Goal: Task Accomplishment & Management: Use online tool/utility

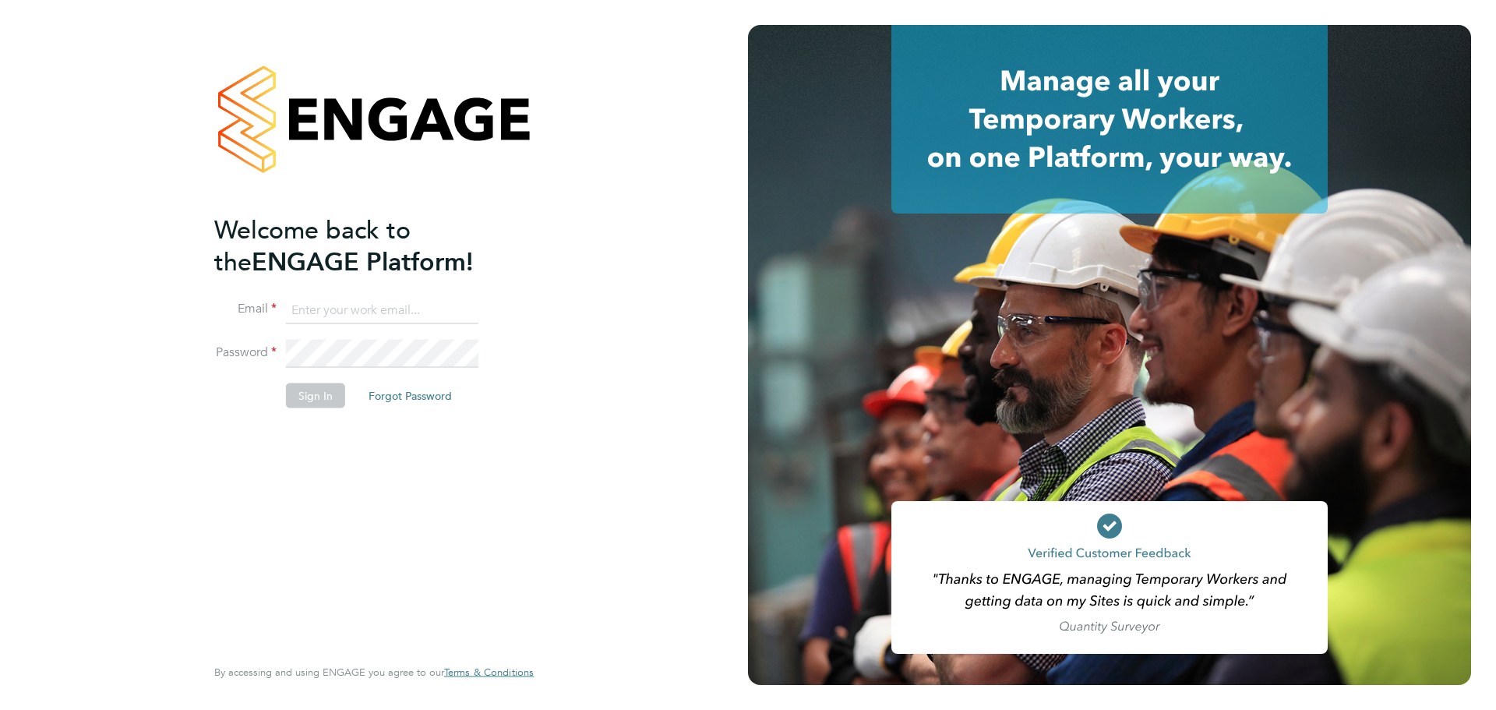
type input "[PERSON_NAME][EMAIL_ADDRESS][PERSON_NAME][DOMAIN_NAME]"
click at [330, 389] on button "Sign In" at bounding box center [315, 395] width 59 height 25
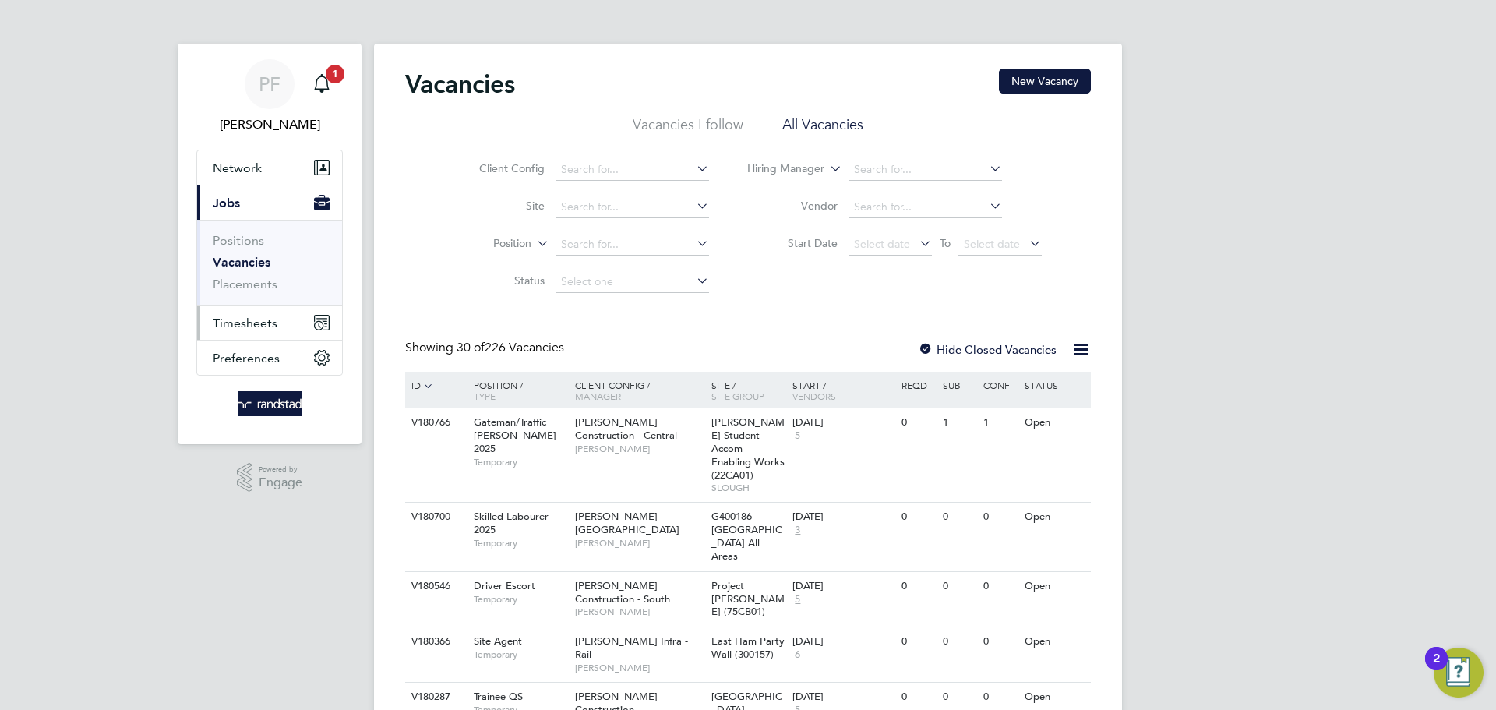
click at [249, 327] on span "Timesheets" at bounding box center [245, 323] width 65 height 15
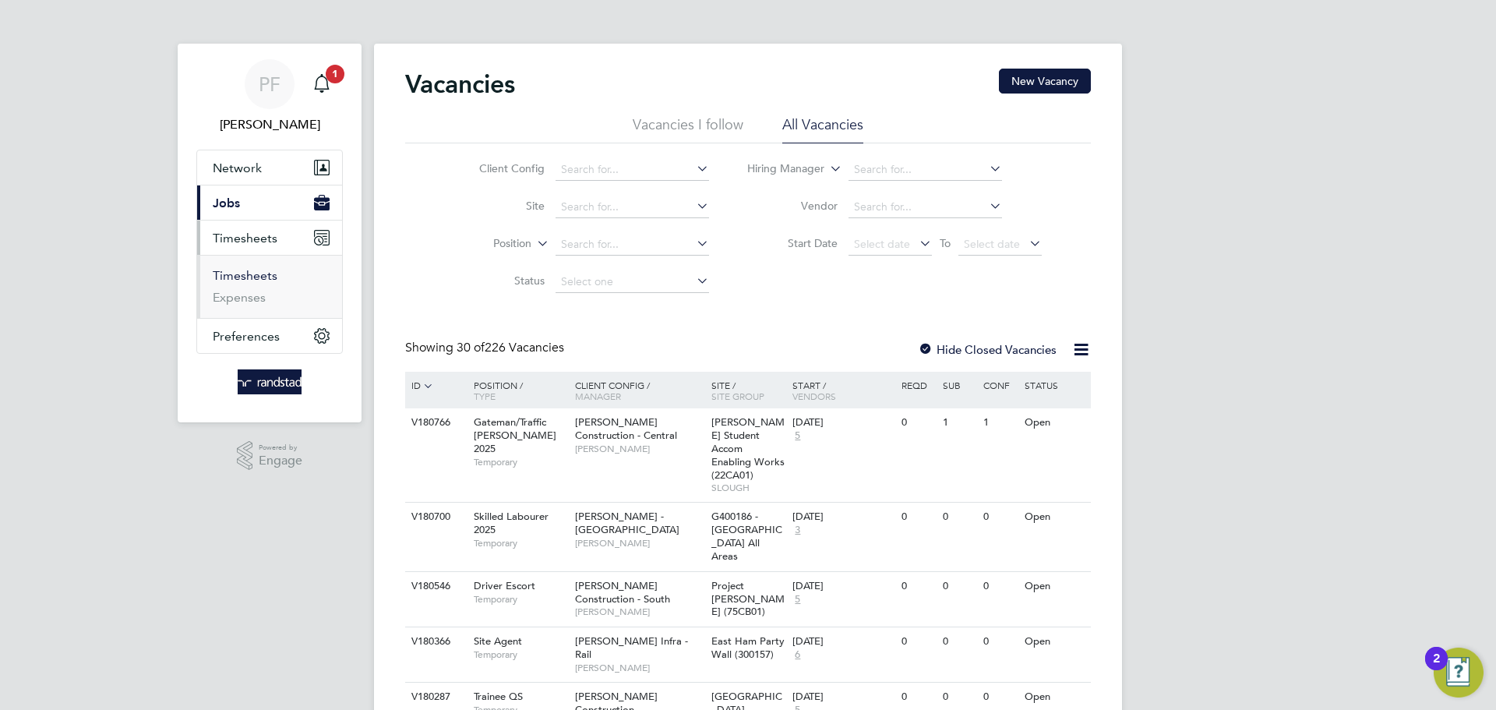
click at [258, 281] on link "Timesheets" at bounding box center [245, 275] width 65 height 15
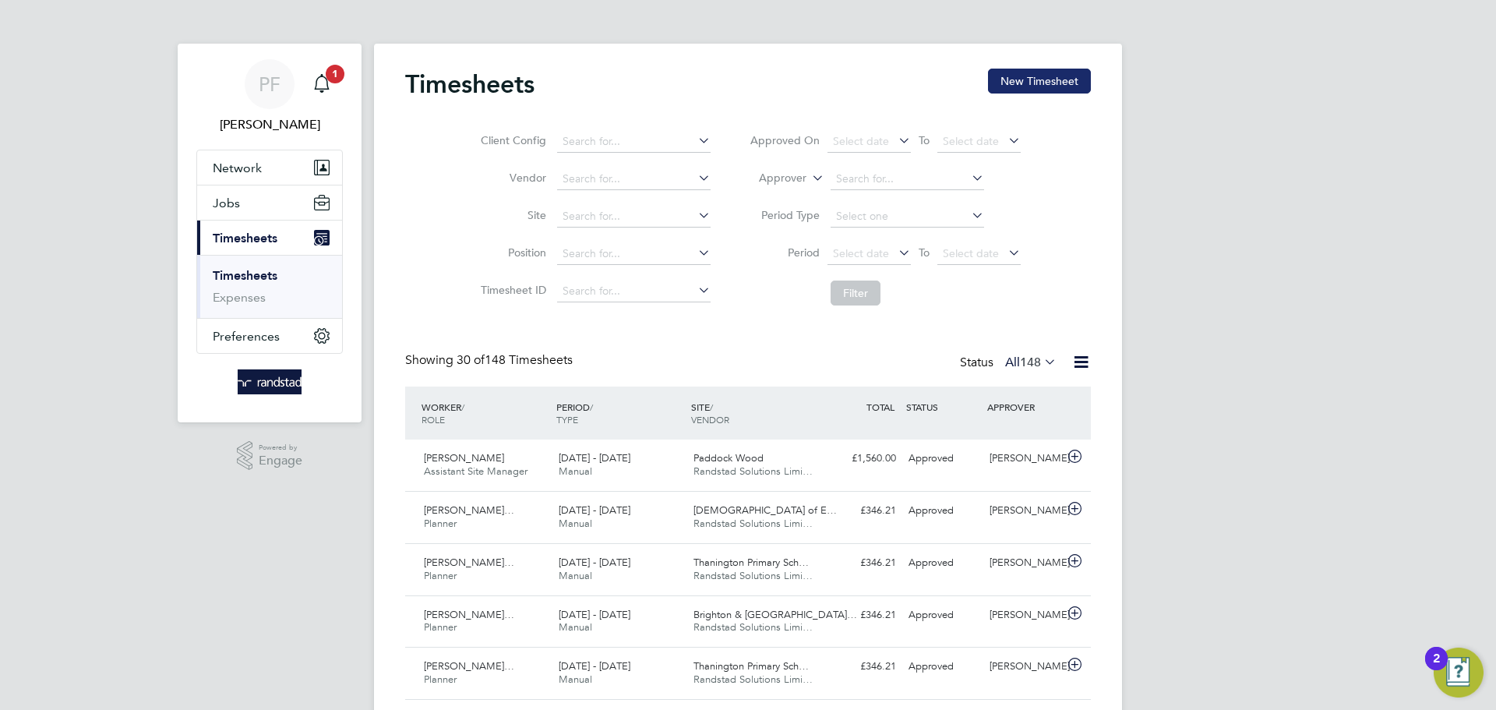
click at [1024, 83] on button "New Timesheet" at bounding box center [1039, 81] width 103 height 25
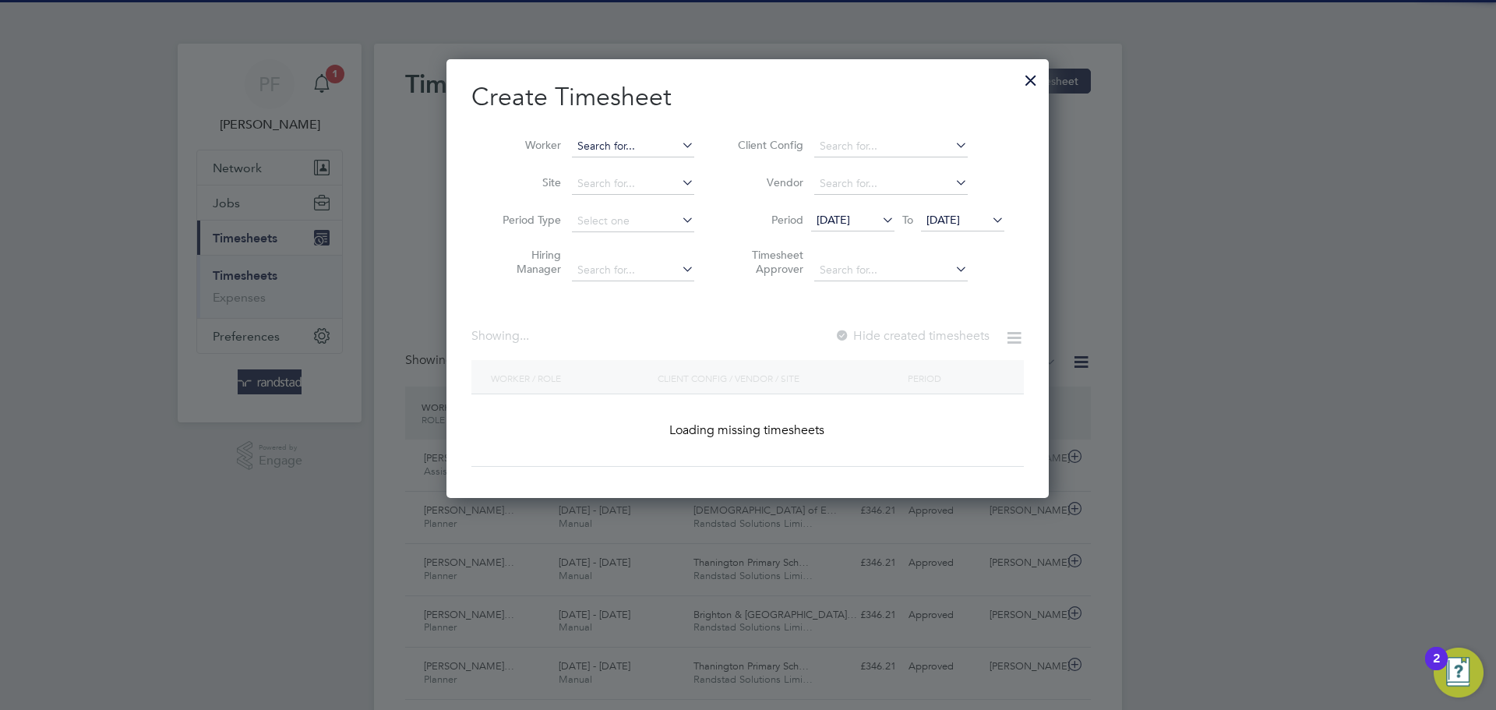
click at [656, 143] on input at bounding box center [633, 147] width 122 height 22
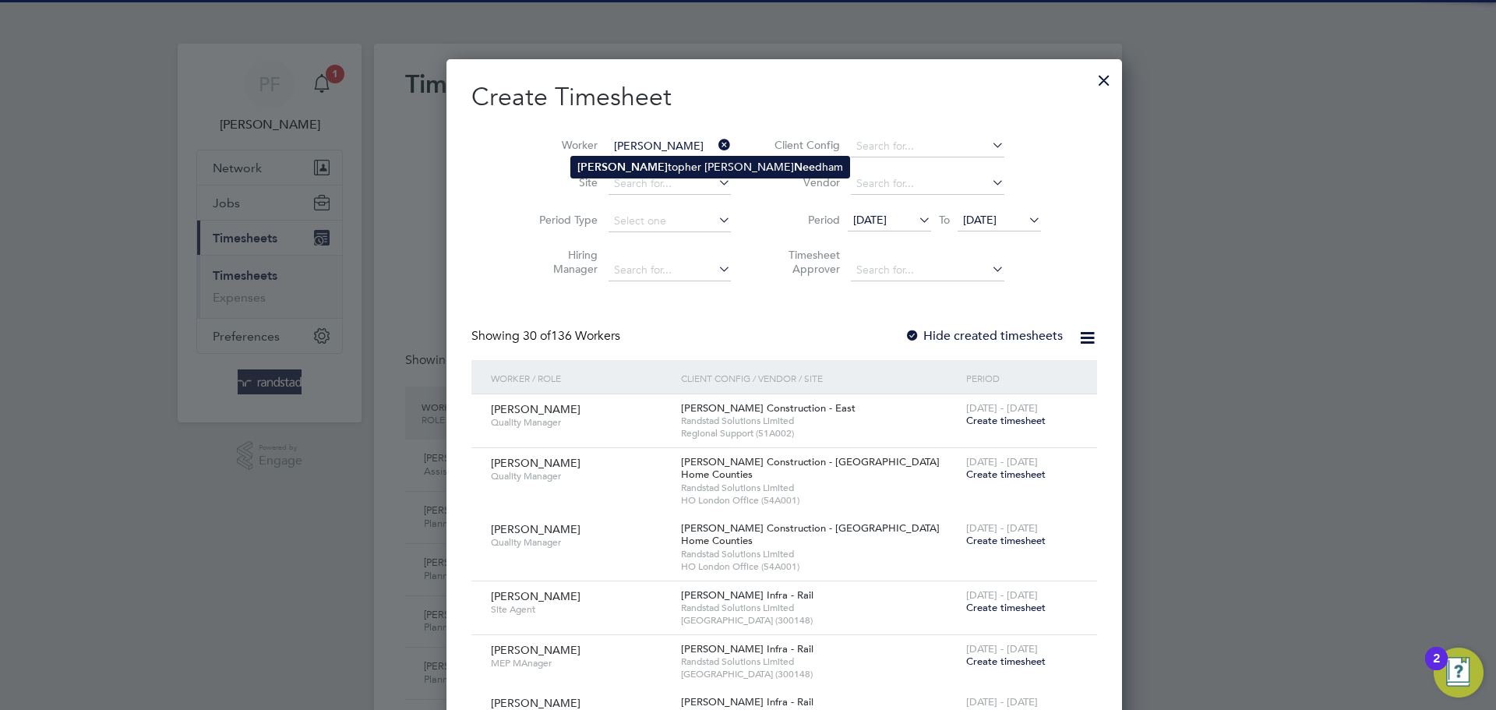
click at [635, 170] on li "Chris topher Stuart Nee dham" at bounding box center [710, 167] width 278 height 21
type input "Christopher Stuart Needham"
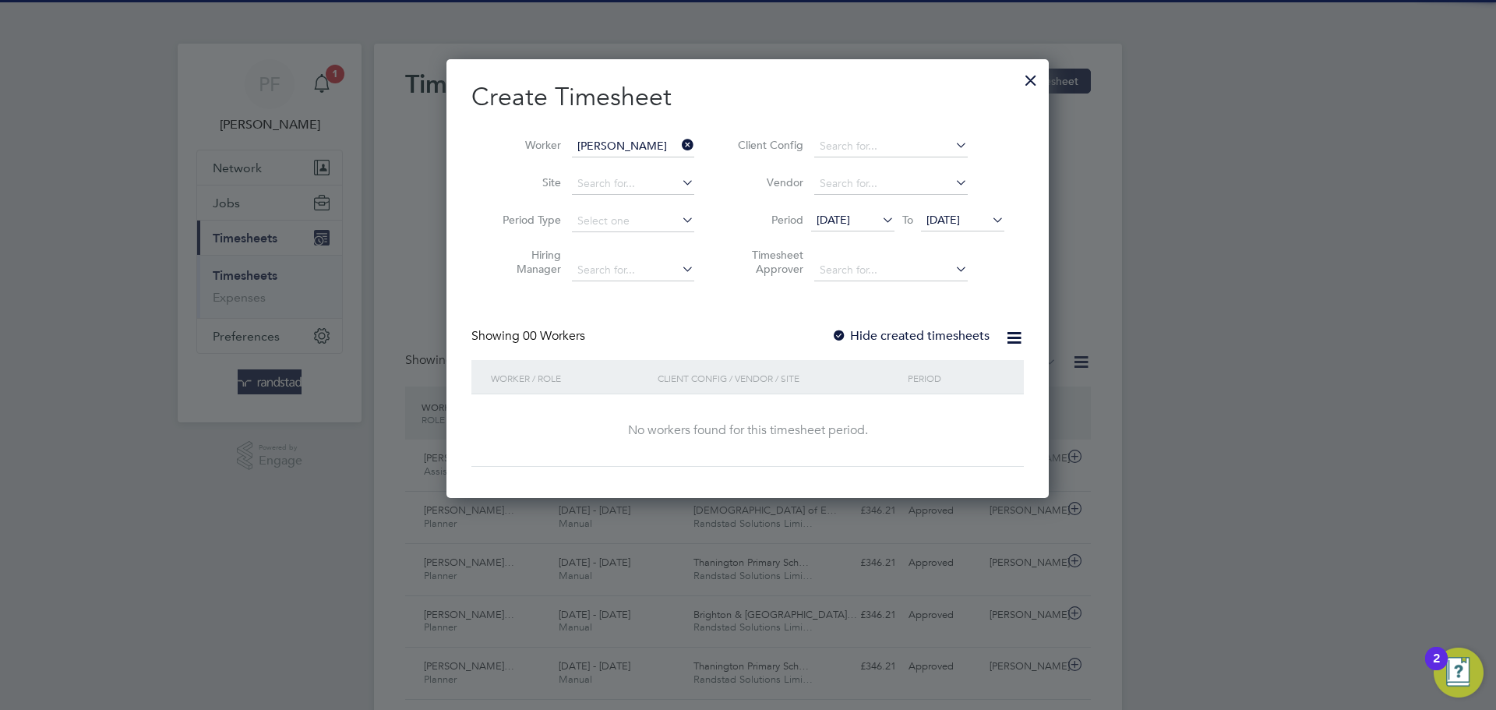
click at [841, 337] on div at bounding box center [839, 337] width 16 height 16
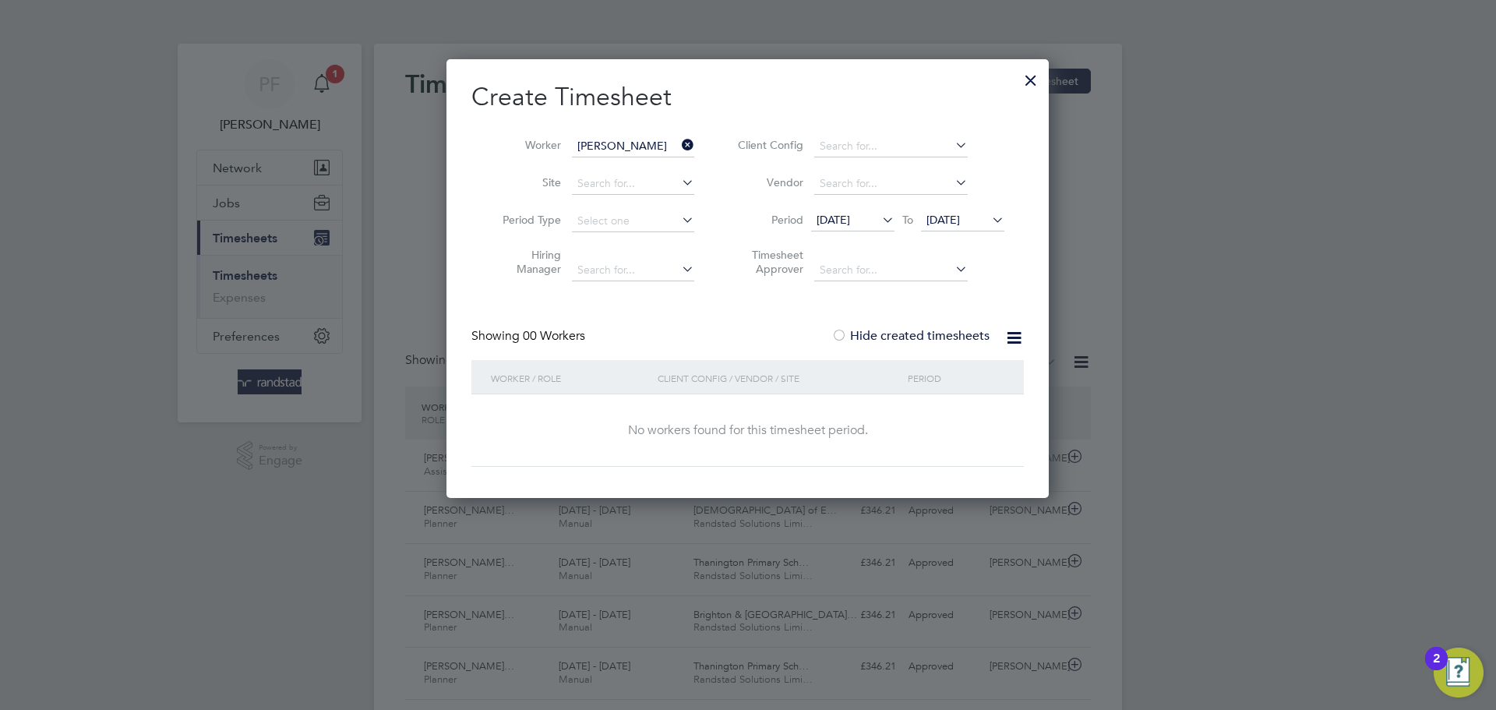
click at [841, 337] on div at bounding box center [839, 337] width 16 height 16
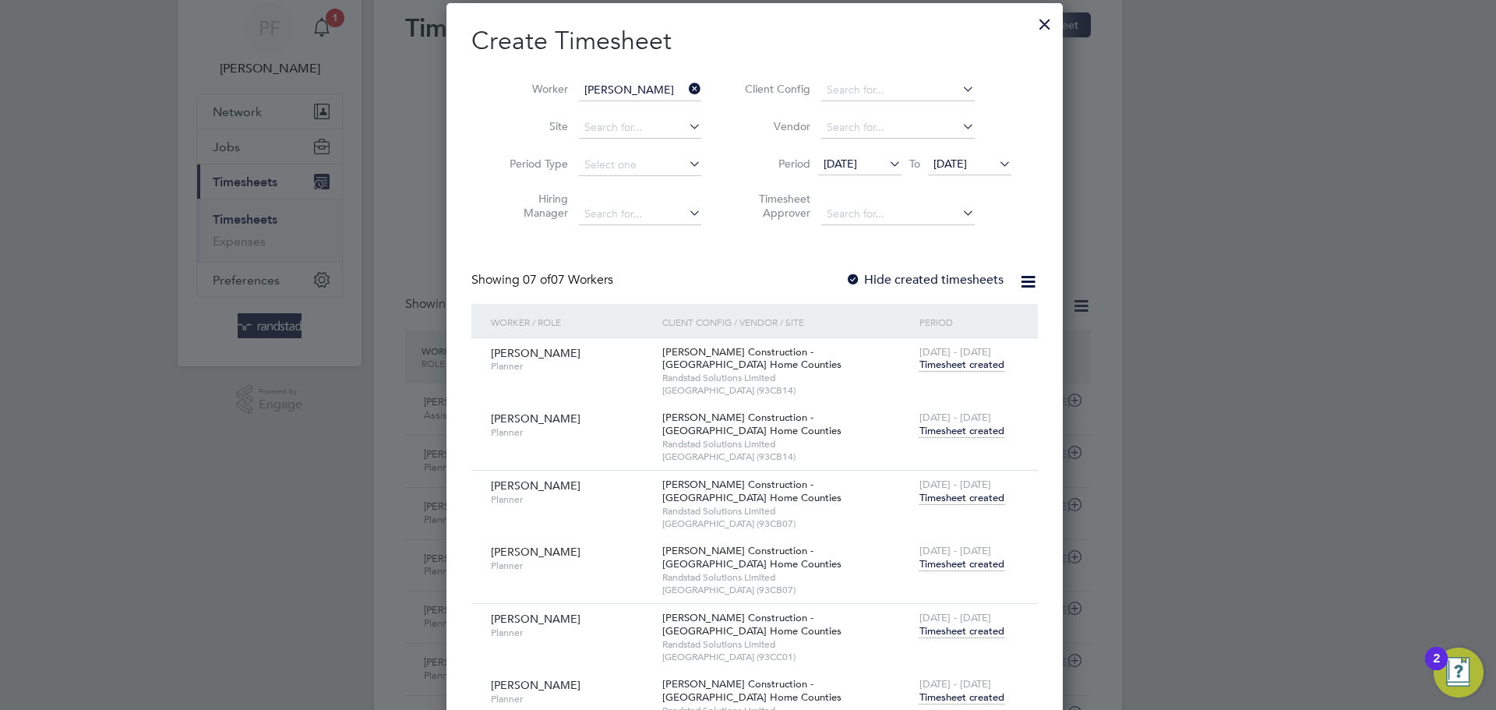
click at [940, 426] on span "Timesheet created" at bounding box center [962, 431] width 85 height 14
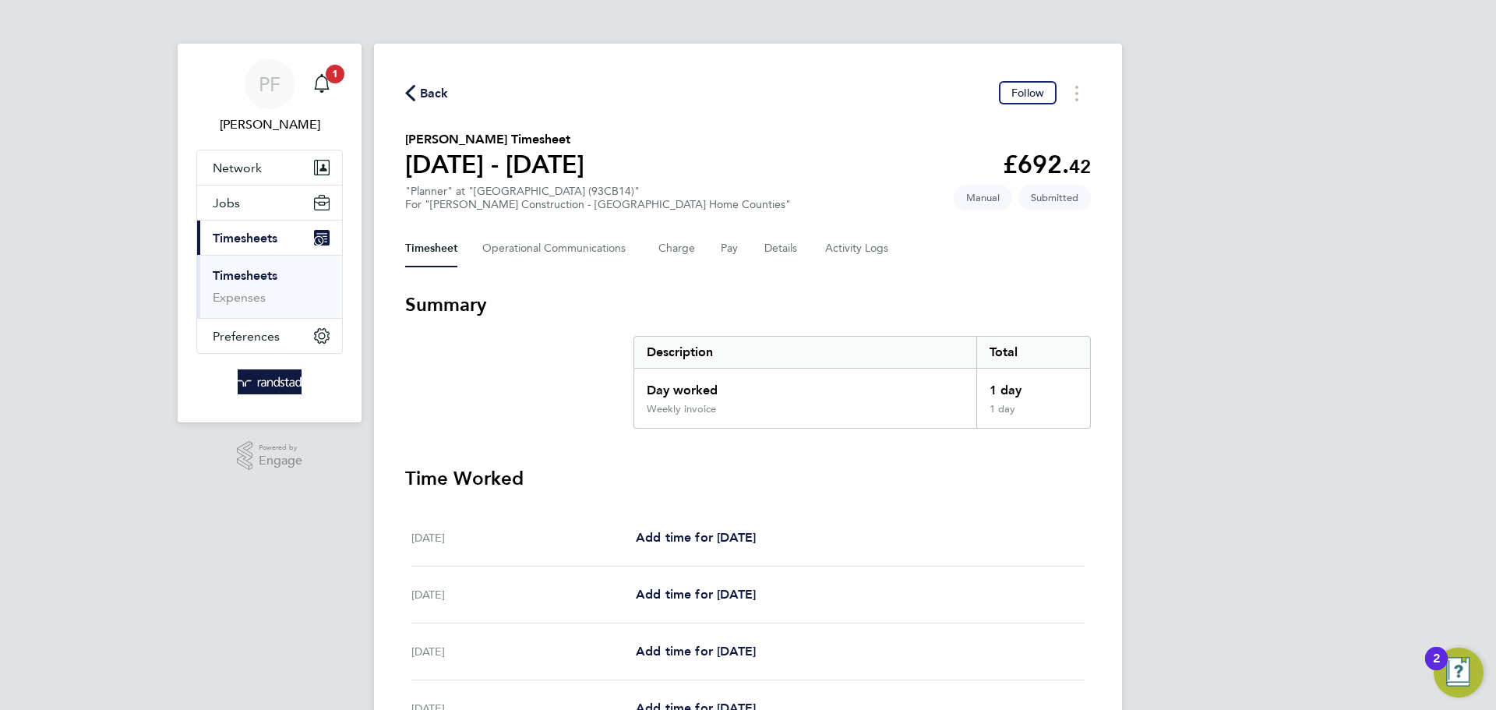
click at [426, 85] on span "Back" at bounding box center [434, 93] width 29 height 19
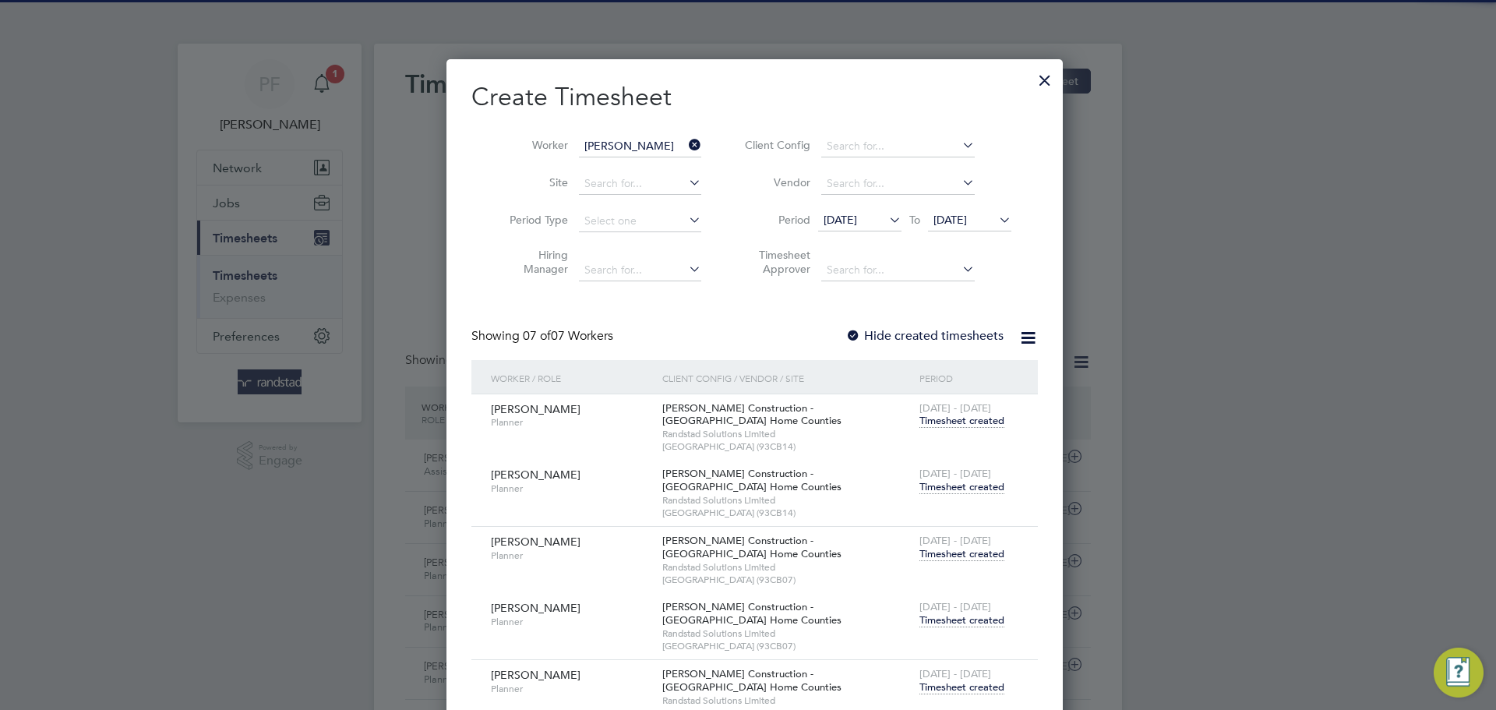
click at [1032, 76] on div at bounding box center [1045, 76] width 28 height 28
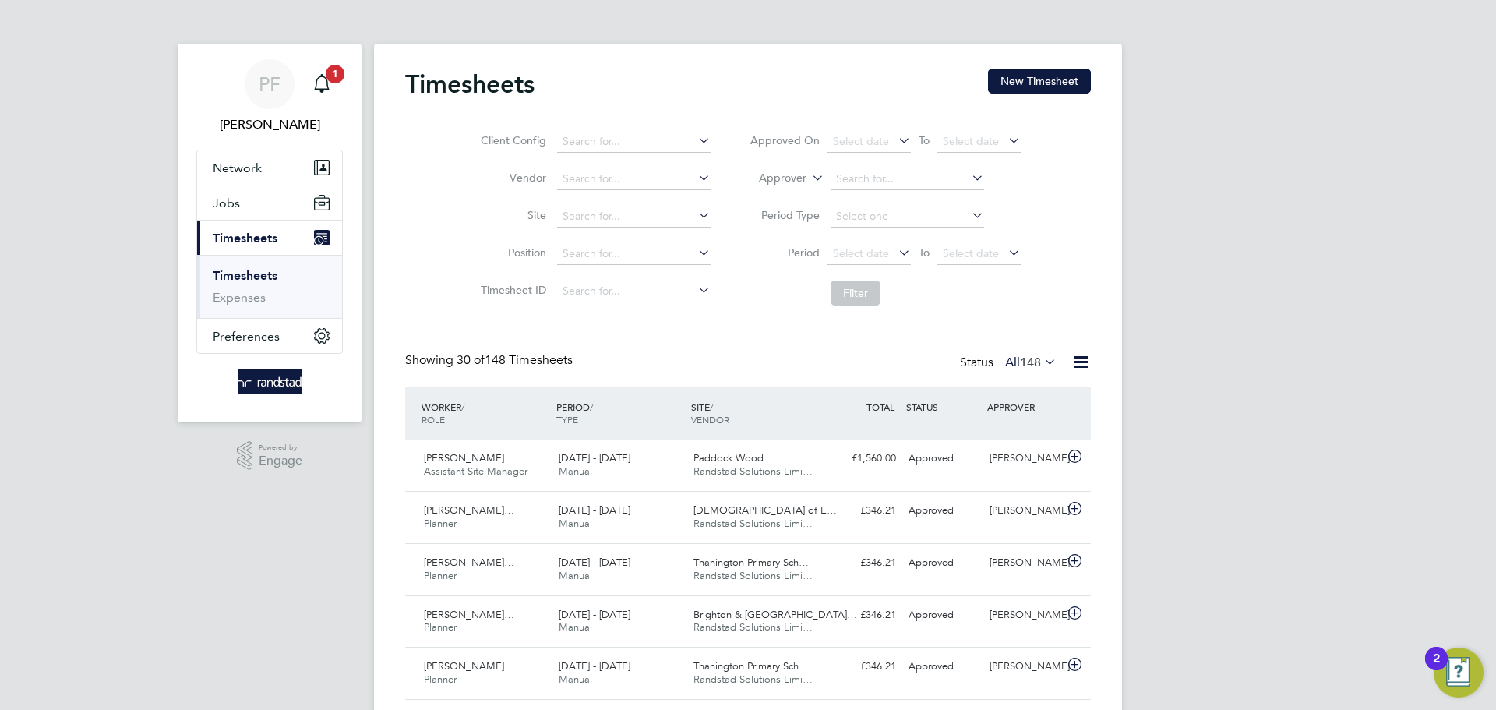
click at [1002, 238] on li "Period Select date To Select date" at bounding box center [885, 253] width 310 height 37
click at [1036, 88] on button "New Timesheet" at bounding box center [1039, 81] width 103 height 25
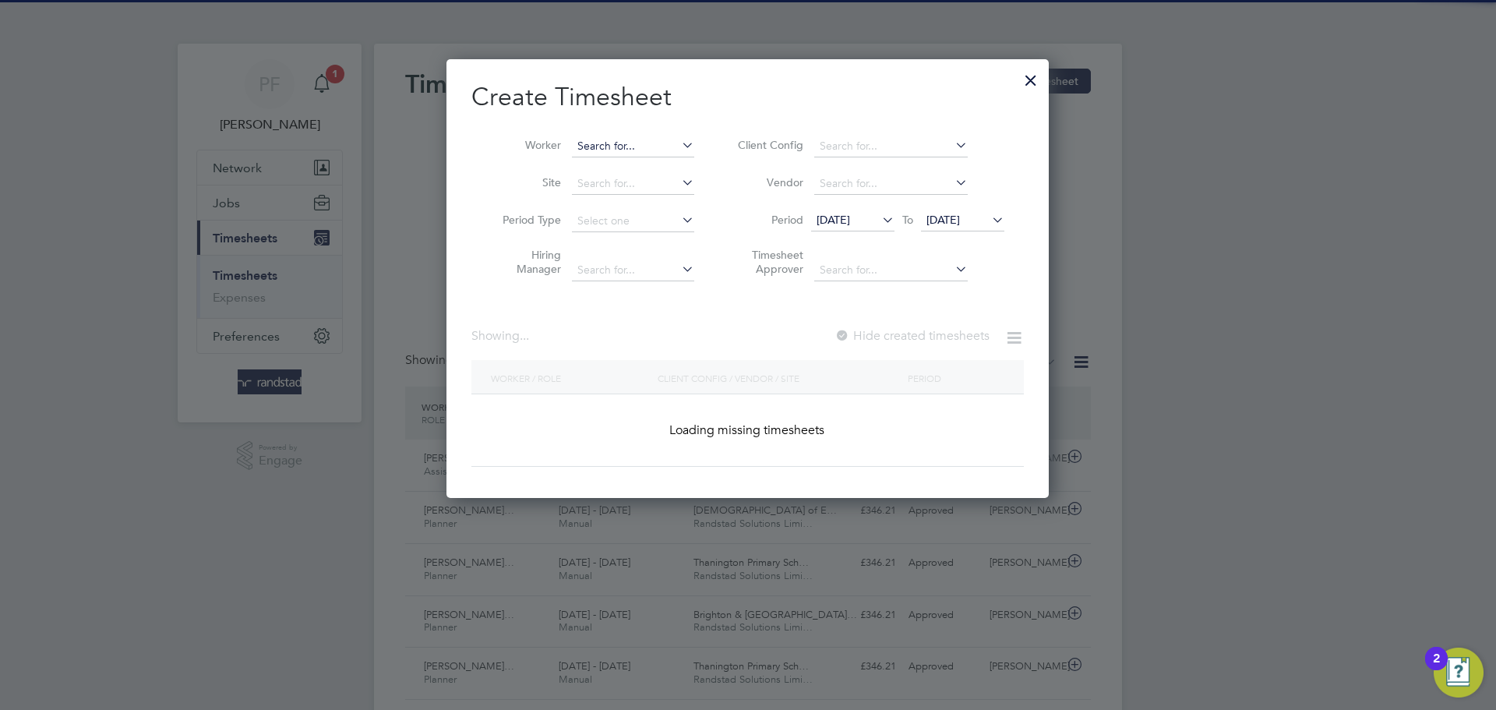
click at [607, 143] on input at bounding box center [633, 147] width 122 height 22
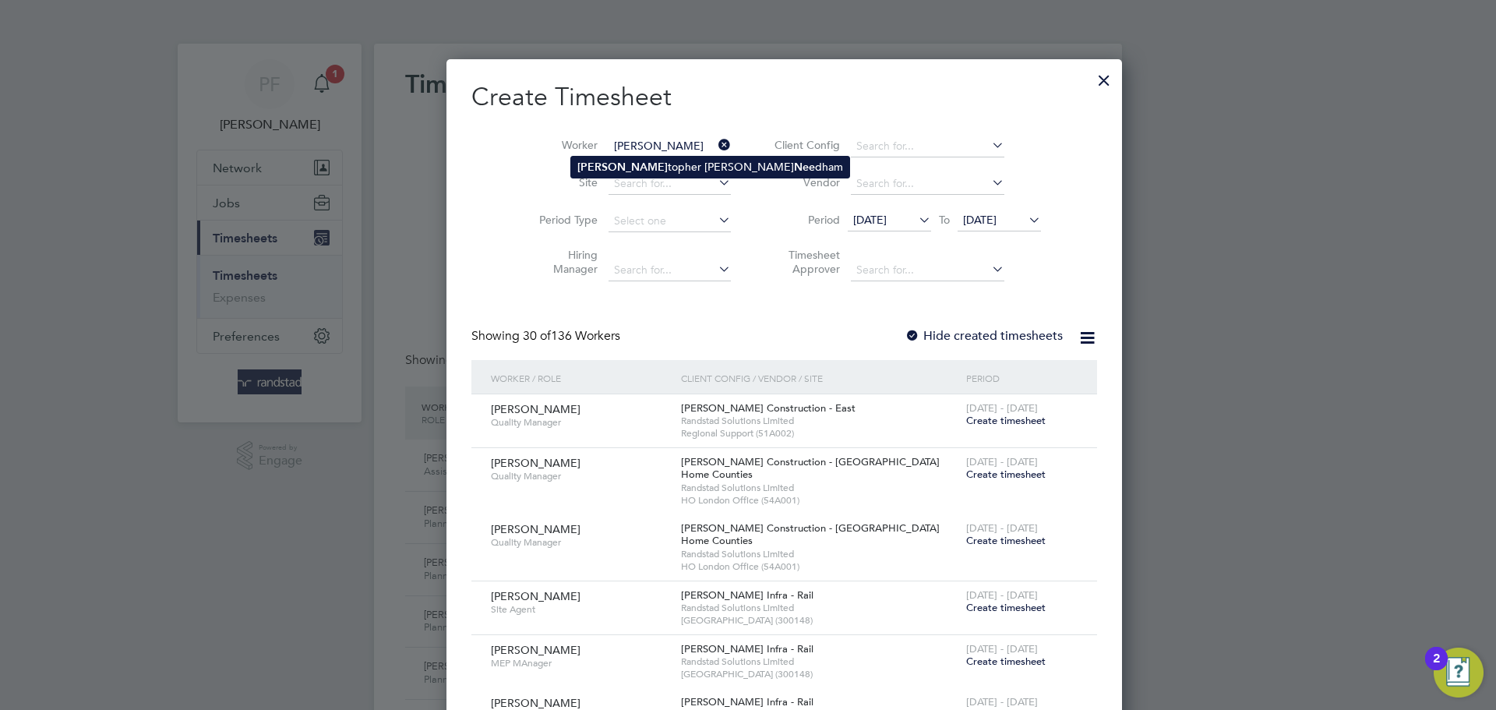
click at [620, 175] on li "Chris topher Stuart Nee dham" at bounding box center [710, 167] width 278 height 21
type input "Christopher Stuart Needham"
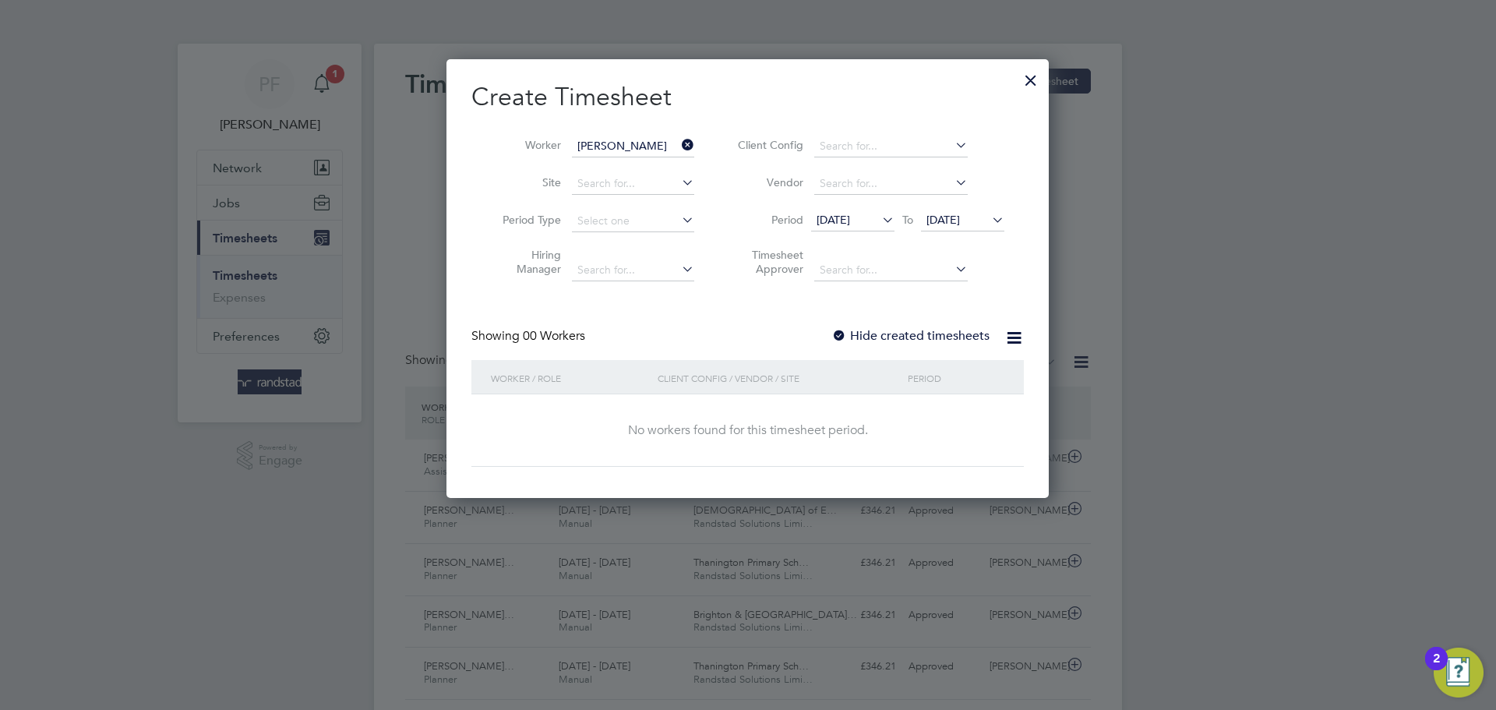
click at [842, 337] on div at bounding box center [839, 337] width 16 height 16
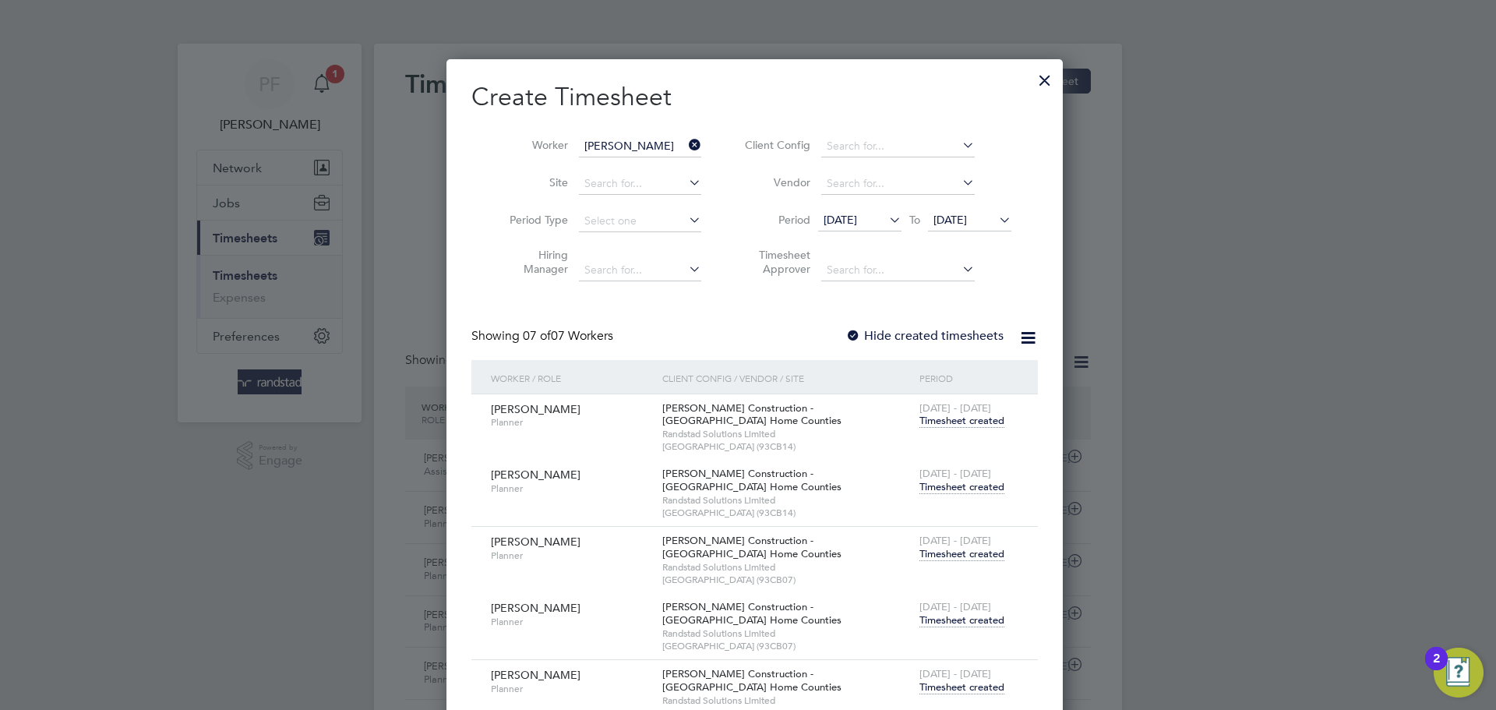
click at [951, 475] on span "20 - 26 Sep 2025" at bounding box center [956, 473] width 72 height 13
click at [948, 482] on span "Timesheet created" at bounding box center [962, 487] width 85 height 14
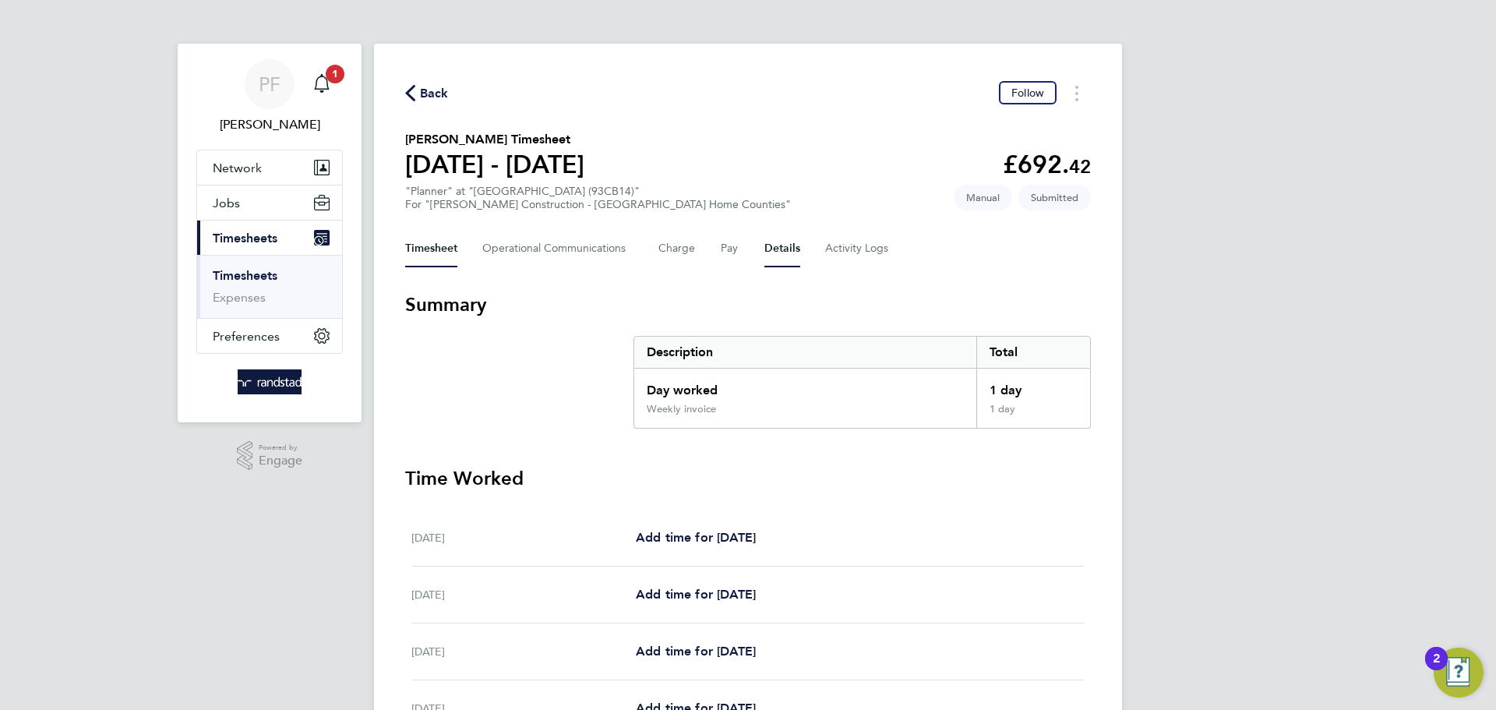
click at [782, 252] on button "Details" at bounding box center [782, 248] width 36 height 37
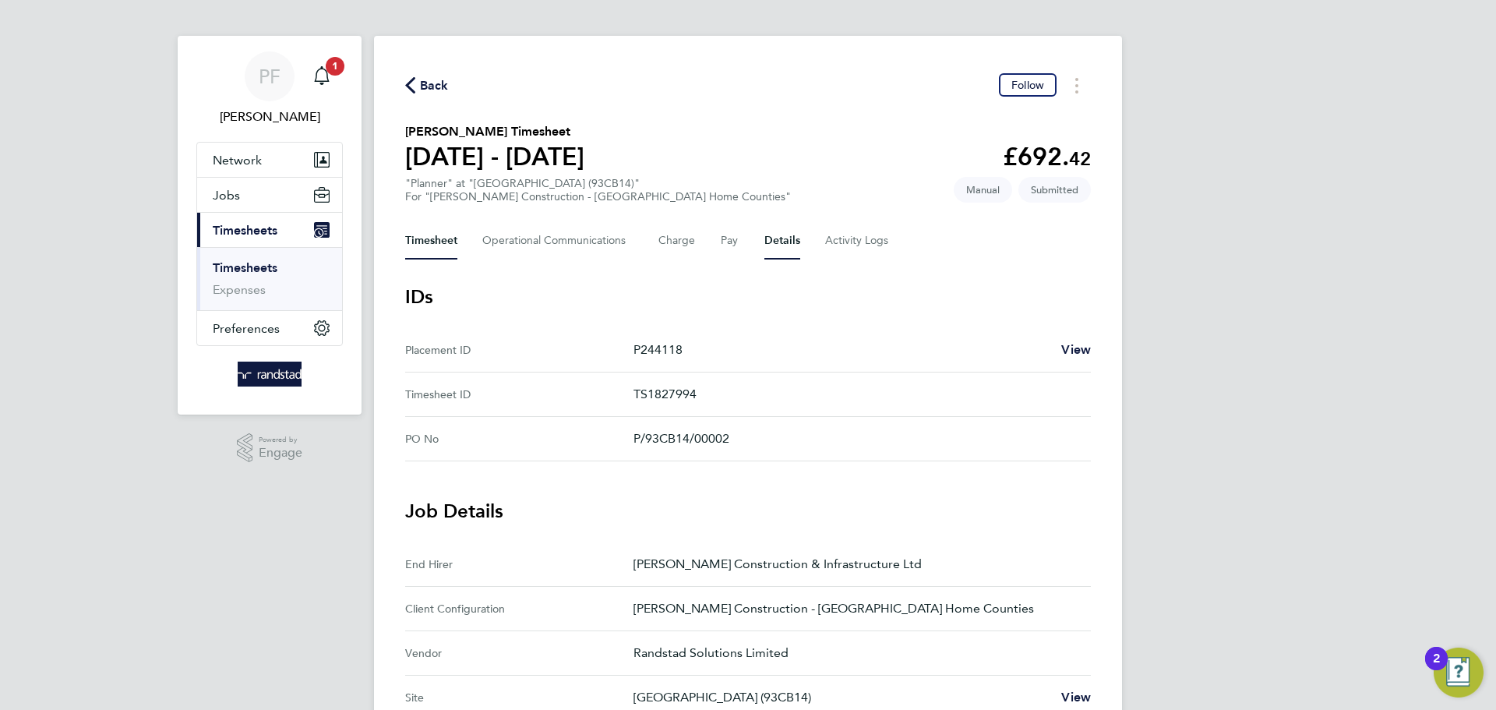
click at [436, 243] on button "Timesheet" at bounding box center [431, 240] width 52 height 37
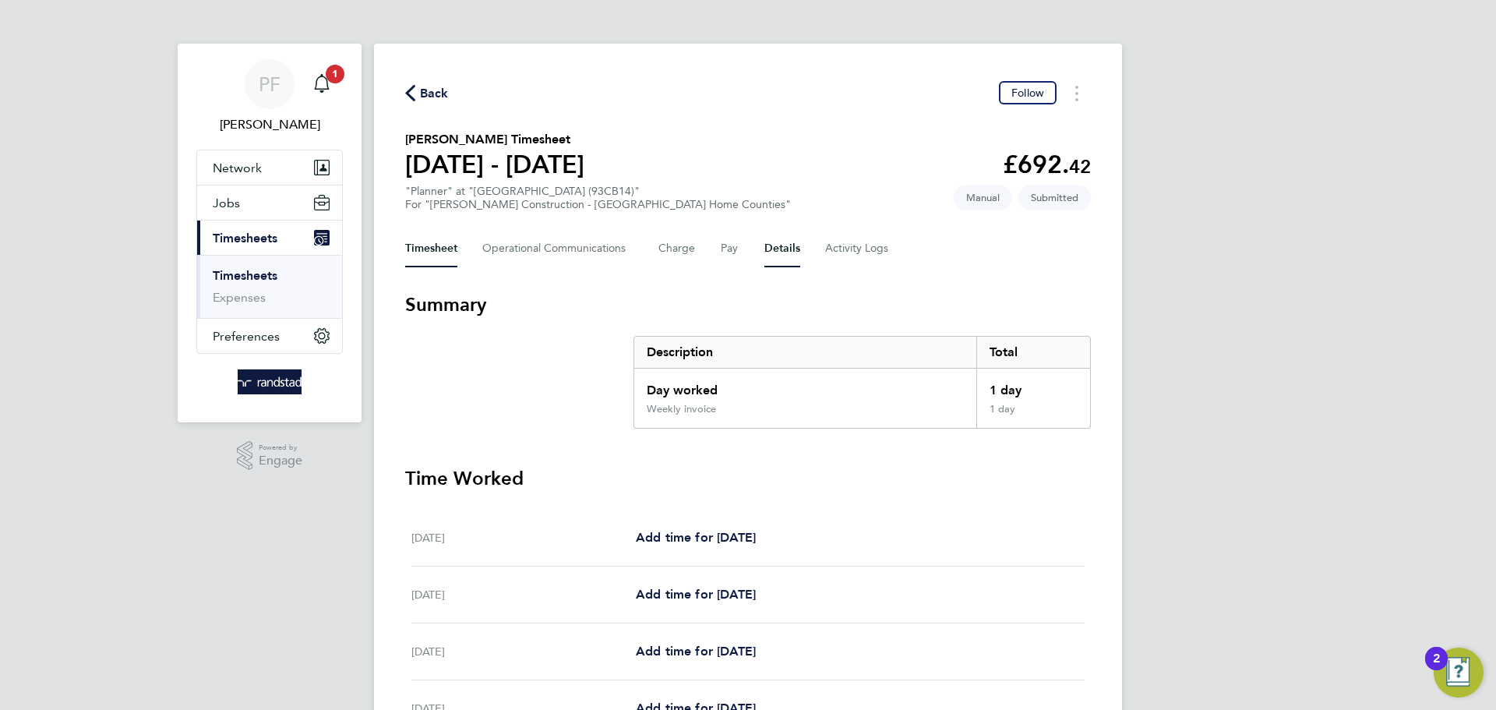
click at [772, 253] on button "Details" at bounding box center [782, 248] width 36 height 37
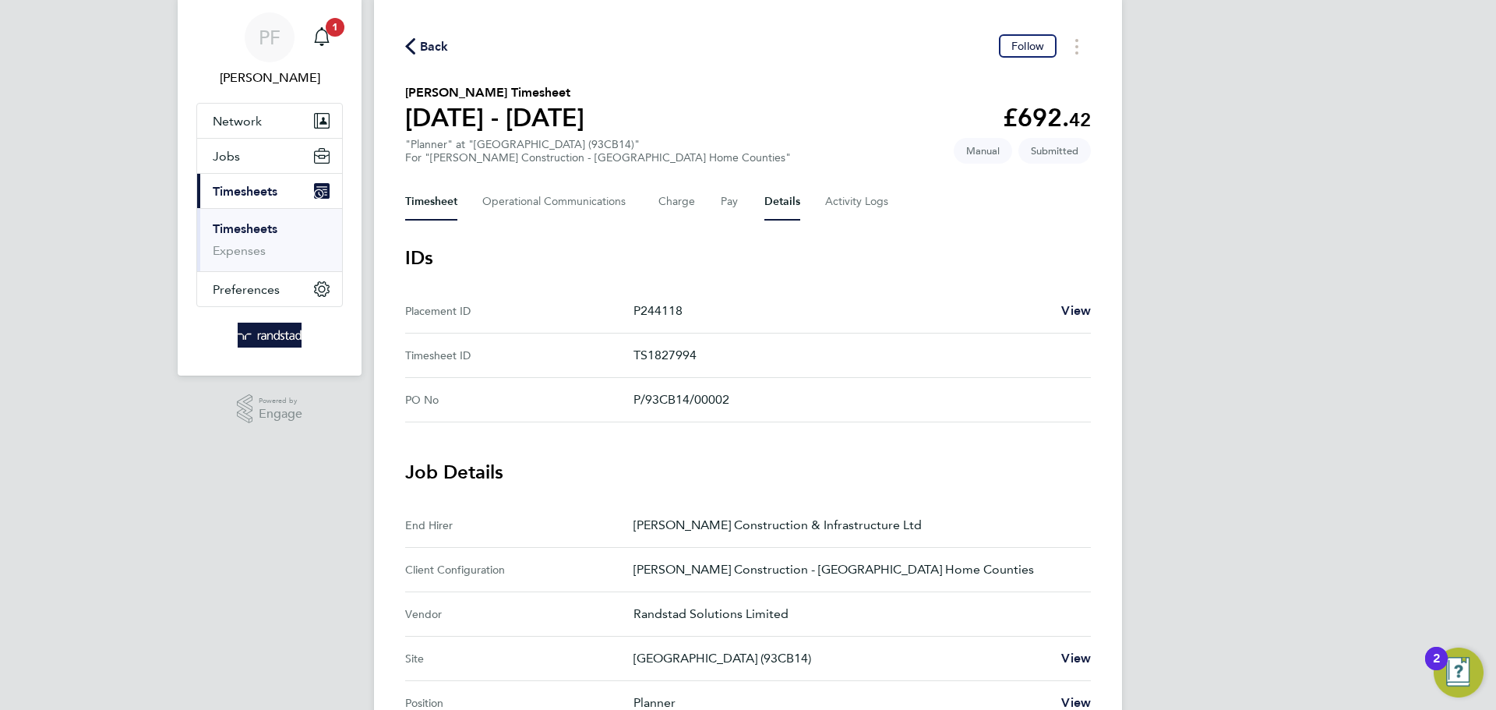
click at [440, 207] on button "Timesheet" at bounding box center [431, 201] width 52 height 37
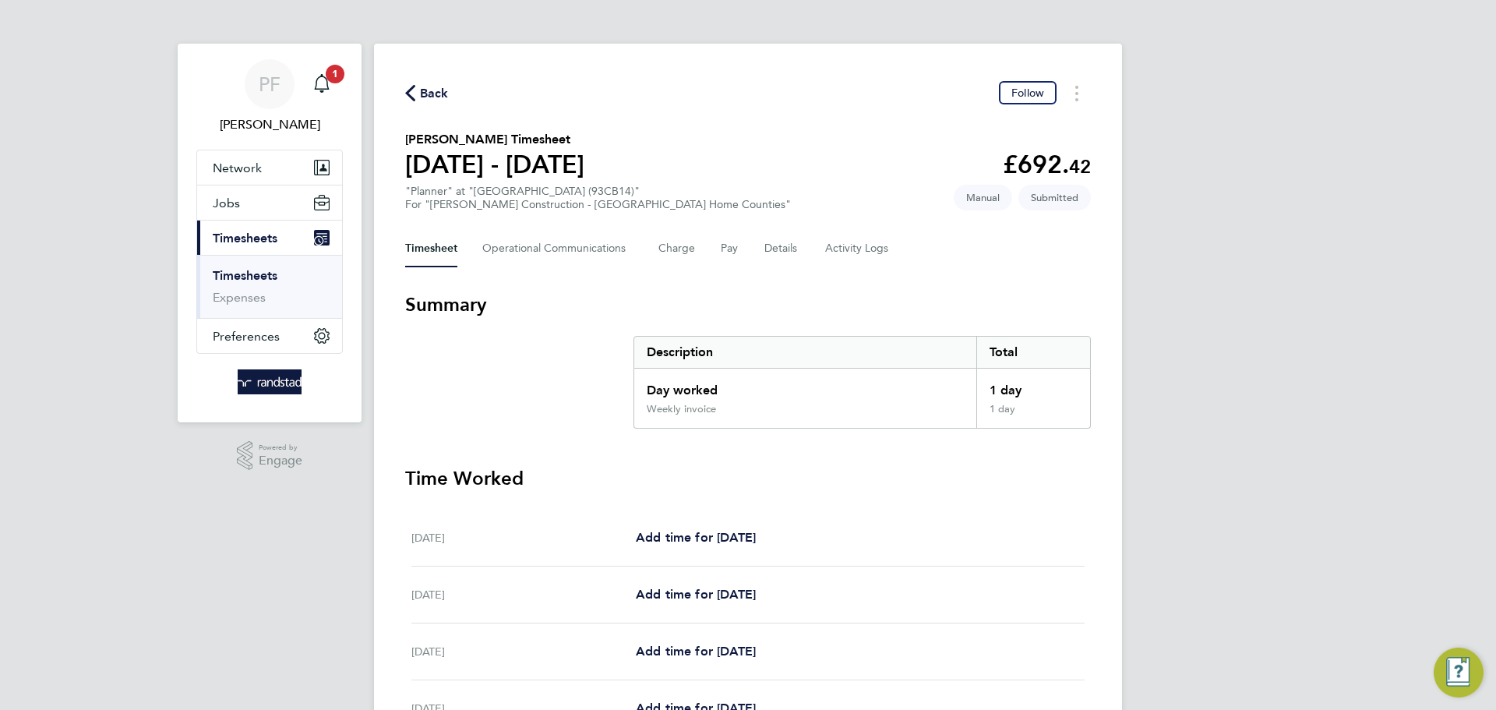
click at [425, 102] on div "Back Follow Christopher Stuart Needham's Timesheet 20 - 26 Sept 2025 £692. 42 "…" at bounding box center [748, 541] width 748 height 995
click at [425, 95] on span "Back" at bounding box center [434, 93] width 29 height 19
